Goal: Task Accomplishment & Management: Use online tool/utility

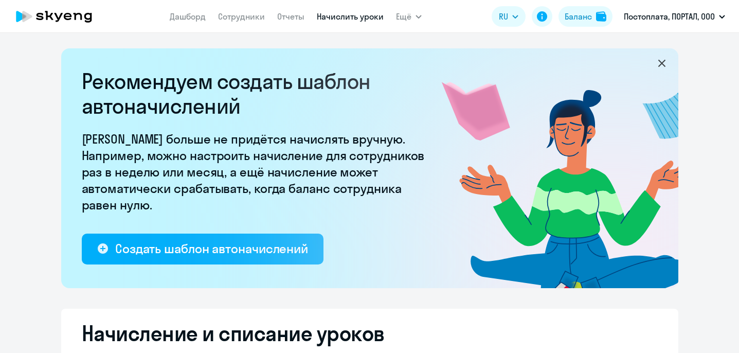
select select "10"
click at [353, 13] on link "Начислить уроки" at bounding box center [350, 16] width 67 height 10
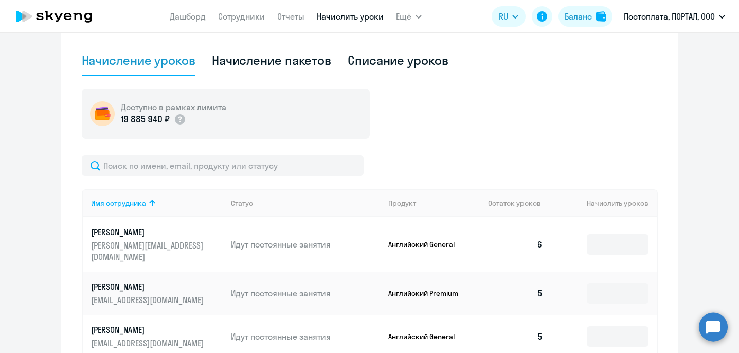
scroll to position [306, 0]
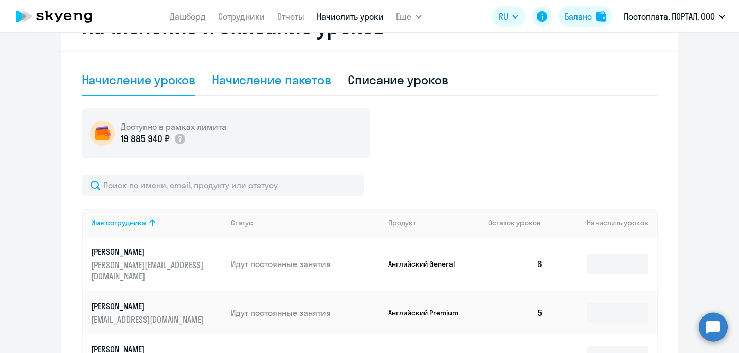
click at [292, 73] on div "Начисление пакетов" at bounding box center [271, 79] width 119 height 16
select select "10"
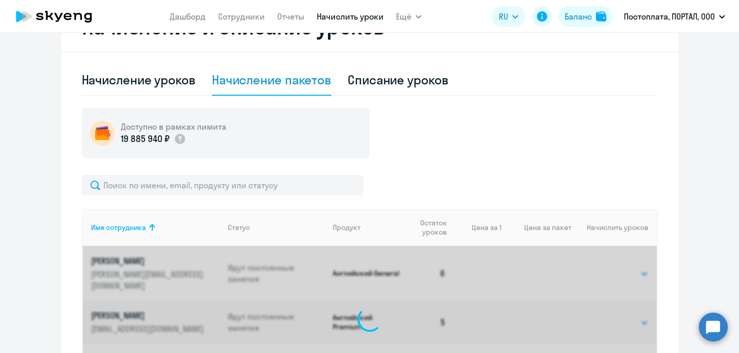
scroll to position [458, 0]
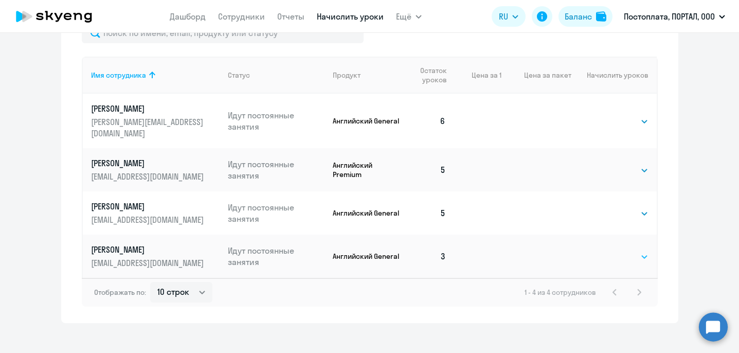
click at [631, 250] on select "Выбрать 4 8 16 32 64" at bounding box center [627, 256] width 42 height 12
select select "4"
click at [606, 250] on select "Выбрать 4 8 16 32 64" at bounding box center [627, 256] width 42 height 12
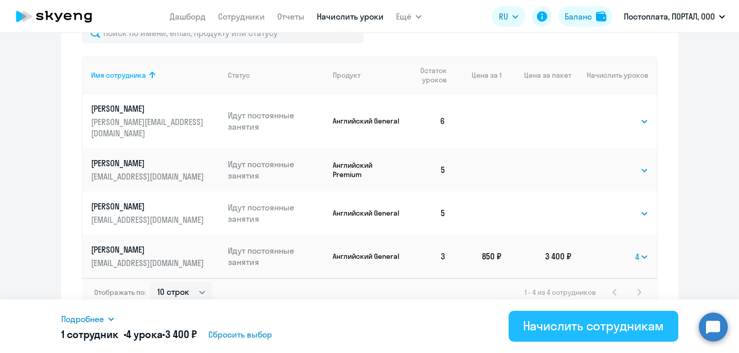
click at [567, 328] on div "Начислить сотрудникам" at bounding box center [593, 325] width 141 height 16
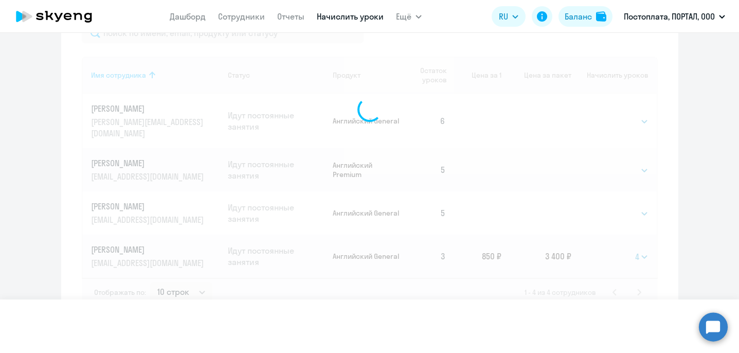
select select
